Goal: Complete application form

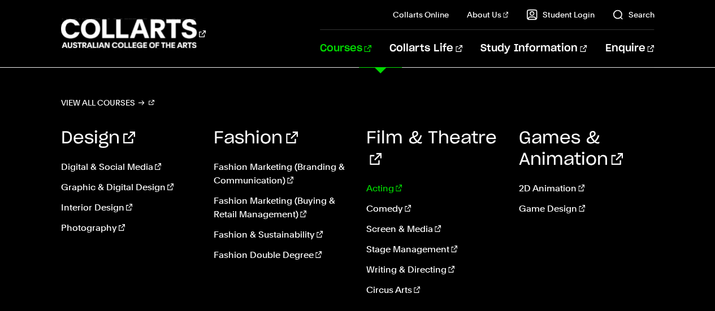
click at [382, 182] on link "Acting" at bounding box center [434, 189] width 136 height 14
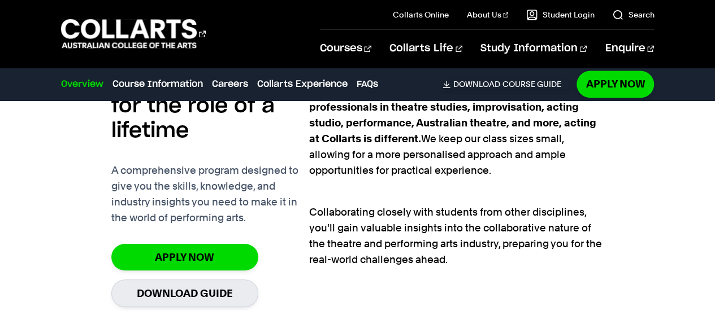
scroll to position [761, 0]
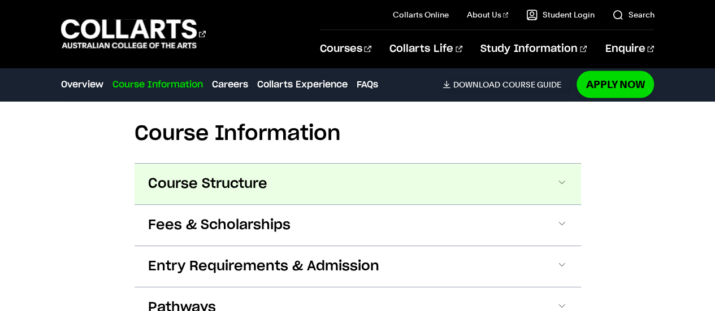
click at [560, 190] on button "Course Structure" at bounding box center [358, 184] width 447 height 41
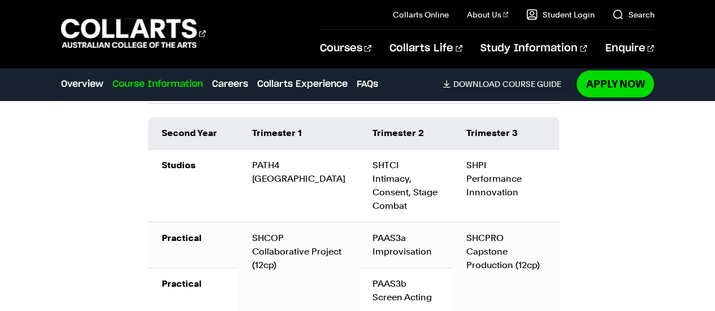
scroll to position [1504, 0]
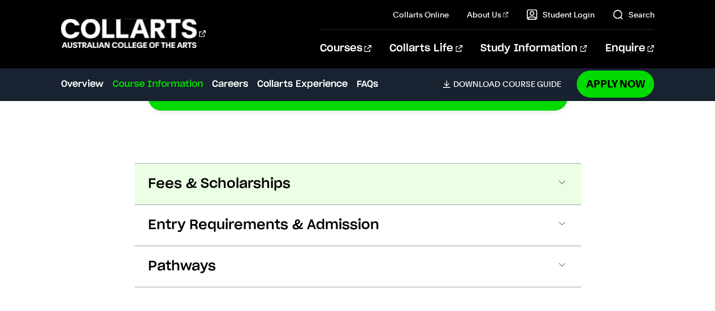
click at [561, 190] on button "Fees & Scholarships" at bounding box center [358, 184] width 447 height 41
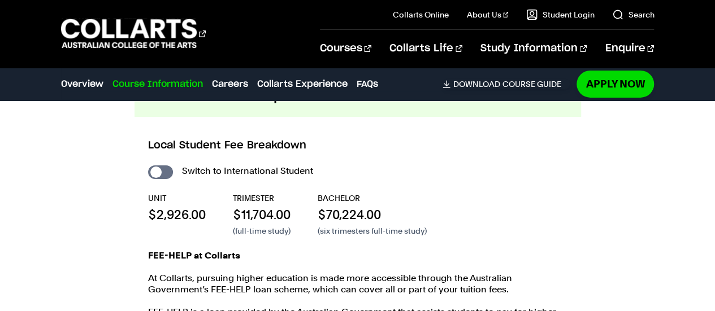
scroll to position [1920, 0]
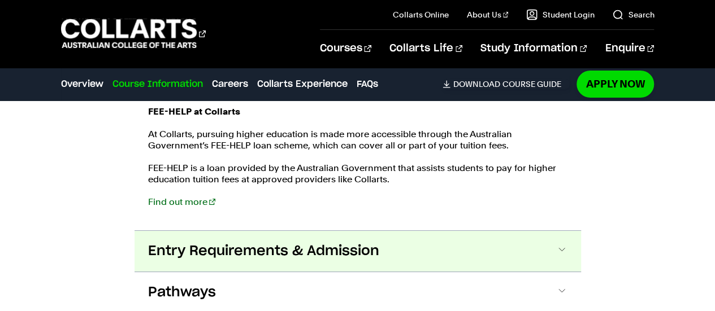
click at [561, 254] on span at bounding box center [561, 251] width 11 height 15
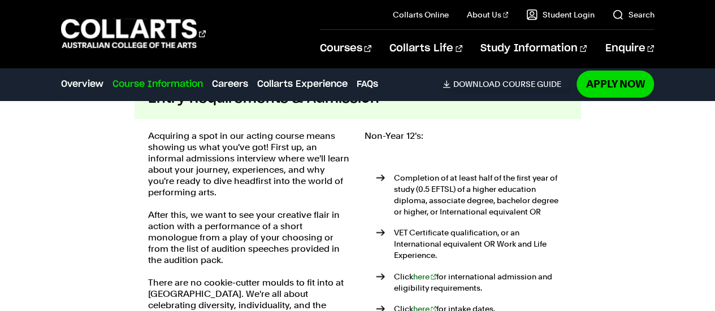
scroll to position [2218, 0]
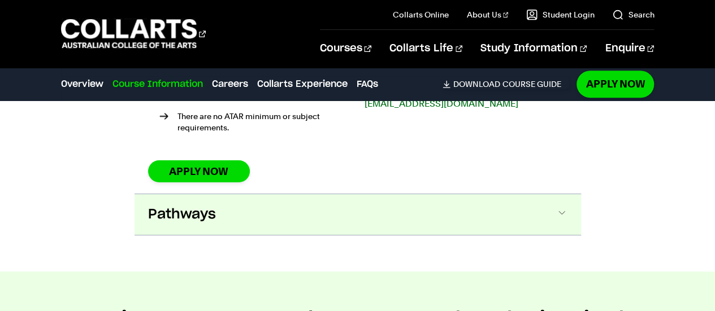
click at [568, 205] on button "Pathways" at bounding box center [358, 214] width 447 height 41
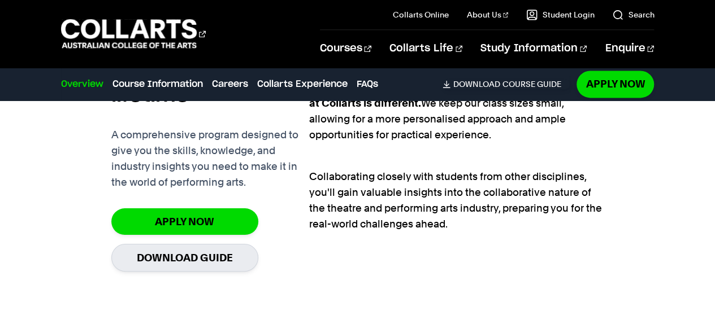
scroll to position [791, 0]
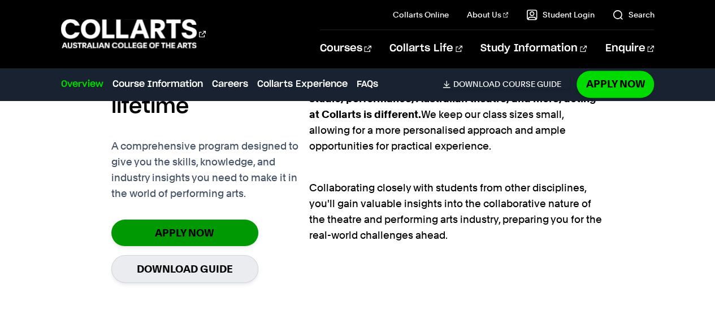
click at [235, 236] on link "Apply Now" at bounding box center [184, 233] width 147 height 27
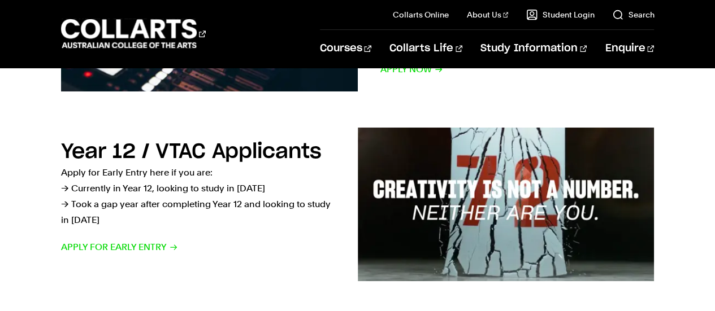
scroll to position [344, 0]
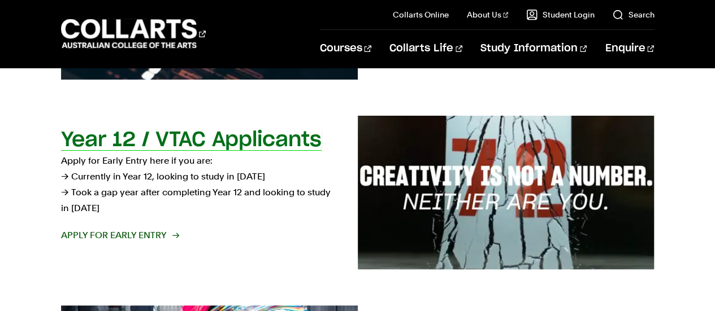
click at [166, 234] on span "Apply for Early Entry" at bounding box center [119, 236] width 117 height 16
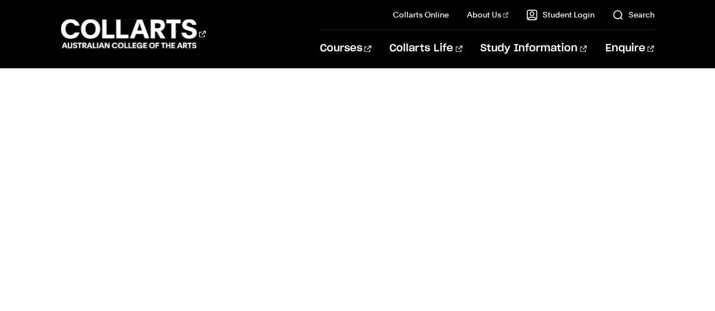
scroll to position [999, 0]
click at [196, 253] on div "Priority application form" at bounding box center [160, 123] width 198 height 505
